Goal: Find specific fact: Find specific fact

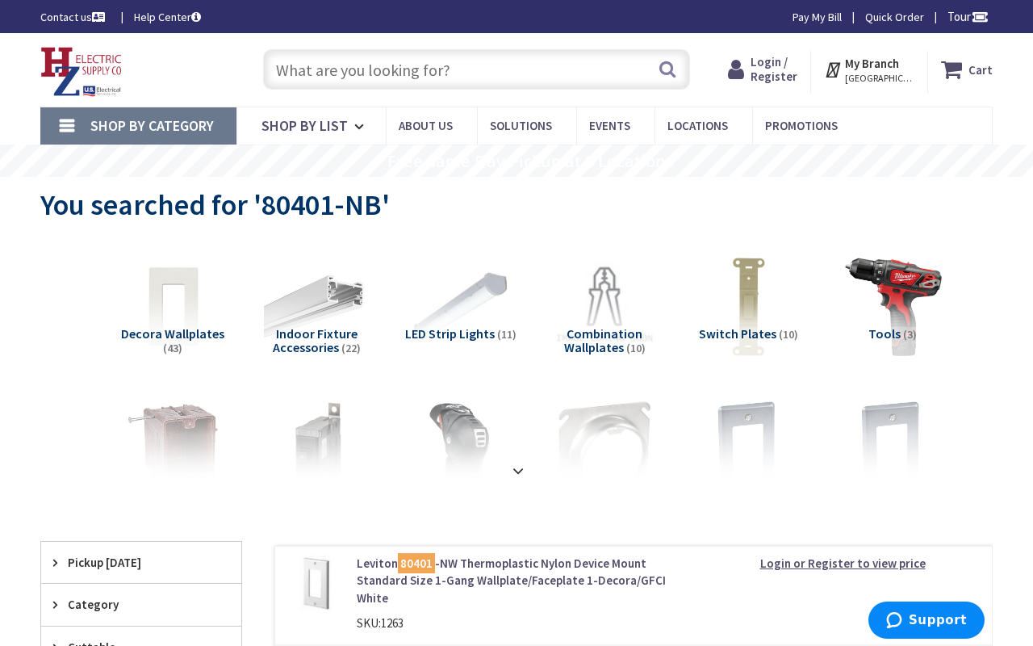
type input "[PERSON_NAME][GEOGRAPHIC_DATA], [GEOGRAPHIC_DATA]"
